Goal: Transaction & Acquisition: Purchase product/service

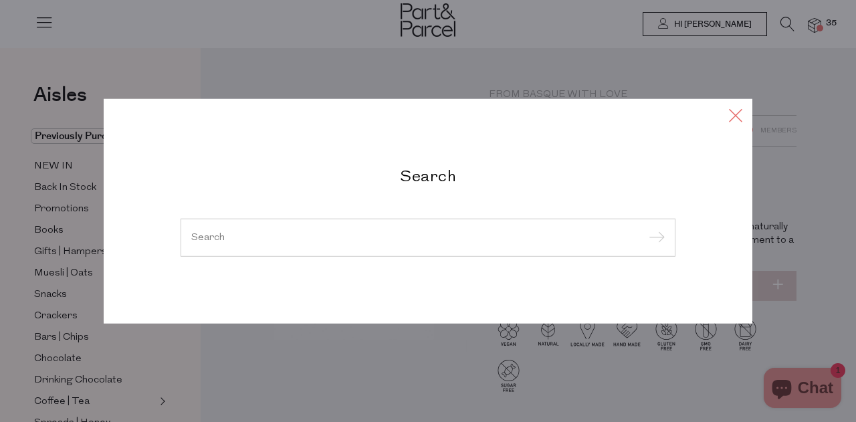
click at [738, 112] on icon at bounding box center [736, 114] width 20 height 19
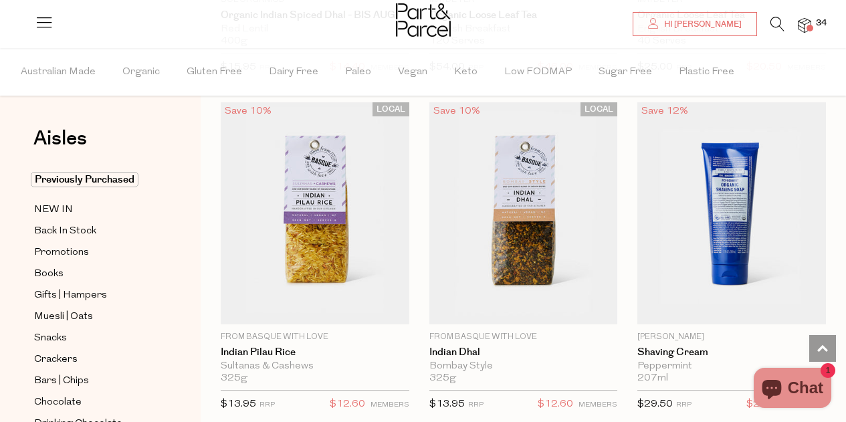
click at [800, 23] on img at bounding box center [804, 25] width 13 height 15
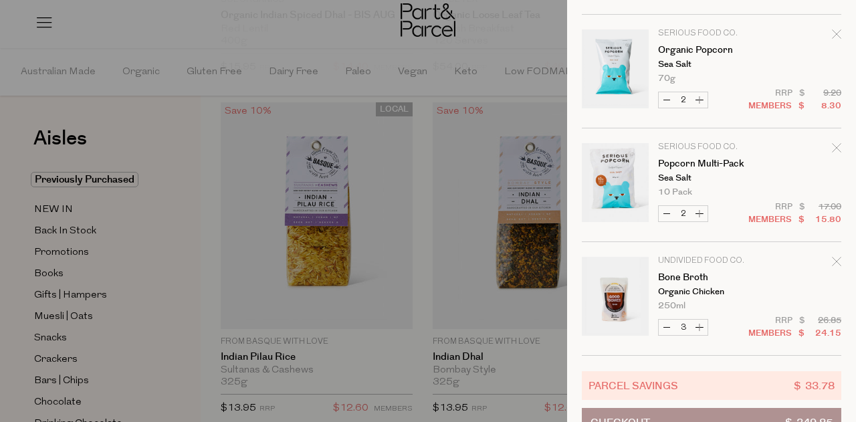
scroll to position [1878, 0]
